Goal: Task Accomplishment & Management: Manage account settings

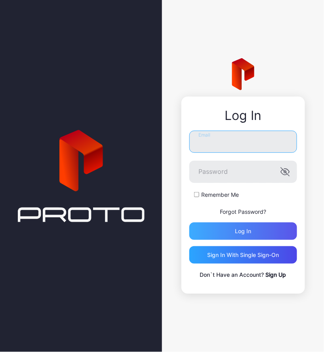
type input "**********"
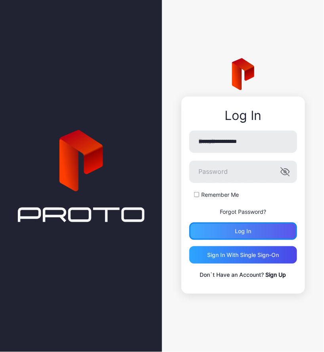
click at [215, 233] on div "Log in" at bounding box center [243, 231] width 108 height 17
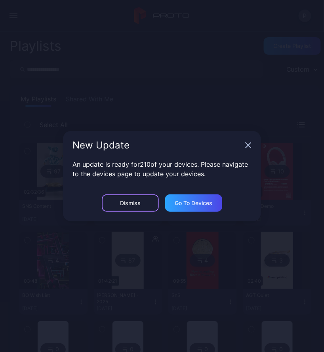
click at [126, 200] on div "Dismiss" at bounding box center [130, 203] width 21 height 6
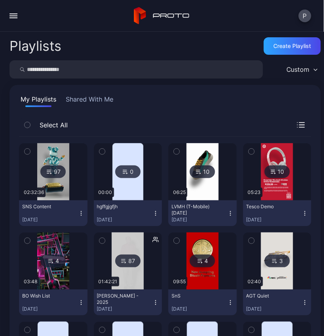
click at [14, 17] on button "button" at bounding box center [14, 16] width 16 height 16
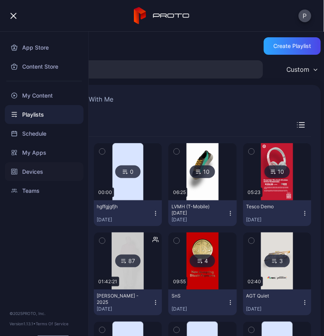
click at [45, 170] on div "Devices" at bounding box center [44, 171] width 79 height 19
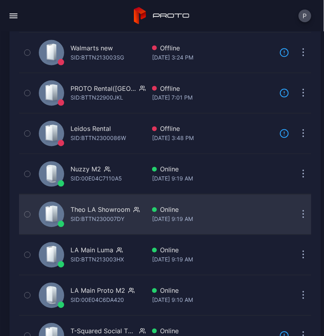
scroll to position [254, 0]
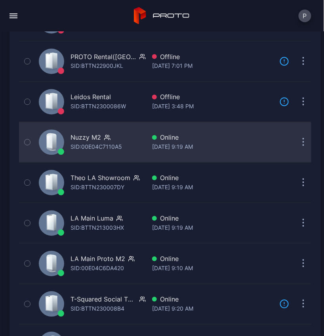
click at [97, 142] on div "SID: 00E04C7110A5" at bounding box center [96, 147] width 51 height 10
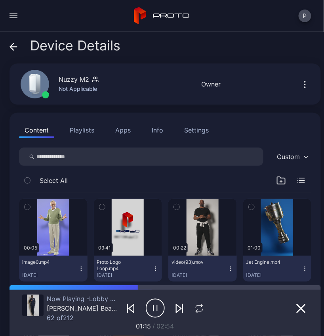
click at [299, 86] on button "button" at bounding box center [305, 84] width 13 height 16
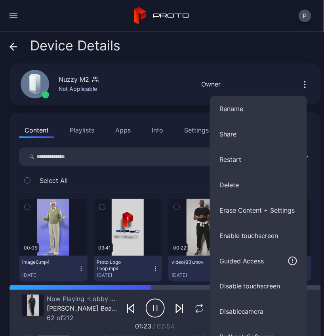
click at [13, 45] on icon at bounding box center [14, 47] width 8 height 8
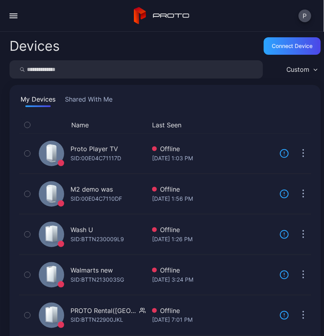
click at [288, 36] on div "Devices Connect device Custom My Devices Shared With Me Name Last Seen Proto Pl…" at bounding box center [162, 184] width 324 height 304
click at [284, 46] on div "Connect device" at bounding box center [292, 46] width 41 height 6
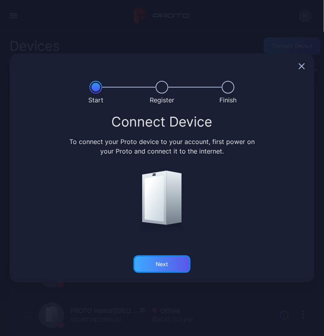
click at [155, 259] on div "Next" at bounding box center [161, 263] width 57 height 17
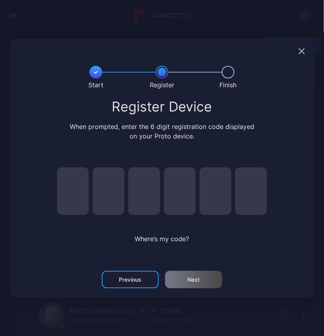
click at [301, 50] on icon "button" at bounding box center [301, 50] width 5 height 5
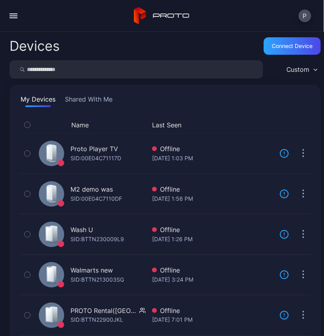
click at [6, 11] on button "button" at bounding box center [14, 16] width 16 height 16
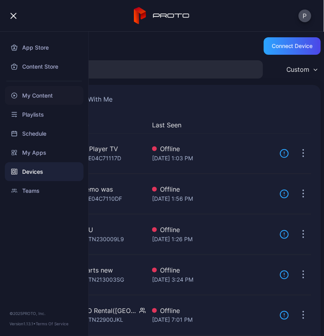
click at [46, 97] on div "My Content" at bounding box center [44, 95] width 79 height 19
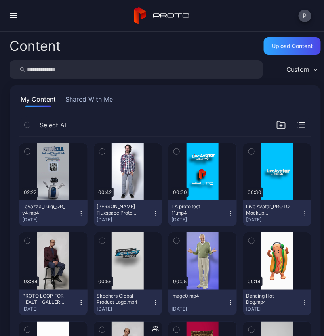
click at [78, 212] on icon "button" at bounding box center [81, 213] width 6 height 6
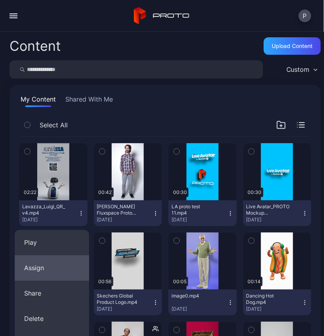
click at [50, 265] on button "Assign" at bounding box center [52, 267] width 74 height 25
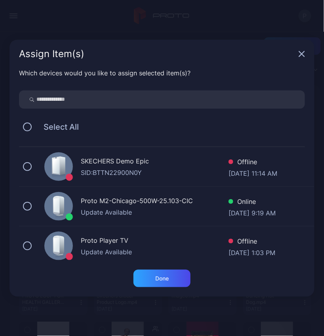
click at [301, 57] on div "Assign Item(s)" at bounding box center [162, 54] width 305 height 29
click at [302, 51] on icon "button" at bounding box center [302, 54] width 6 height 6
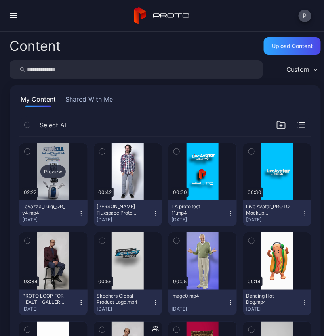
click at [56, 172] on div "Preview" at bounding box center [52, 171] width 25 height 13
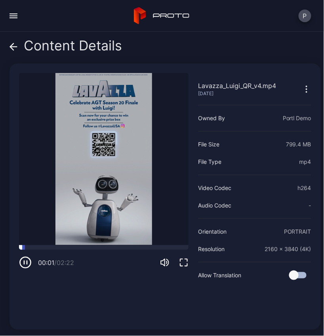
click at [59, 245] on div at bounding box center [104, 247] width 170 height 5
click at [14, 48] on icon at bounding box center [14, 47] width 8 height 8
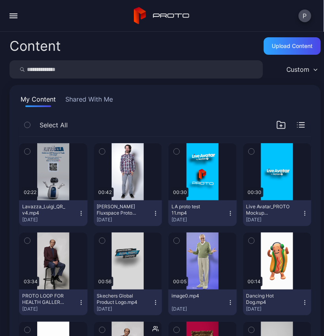
click at [14, 16] on div "button" at bounding box center [14, 15] width 8 height 1
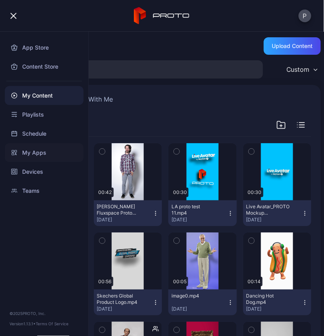
click at [48, 155] on div "My Apps" at bounding box center [44, 152] width 79 height 19
